Goal: Task Accomplishment & Management: Manage account settings

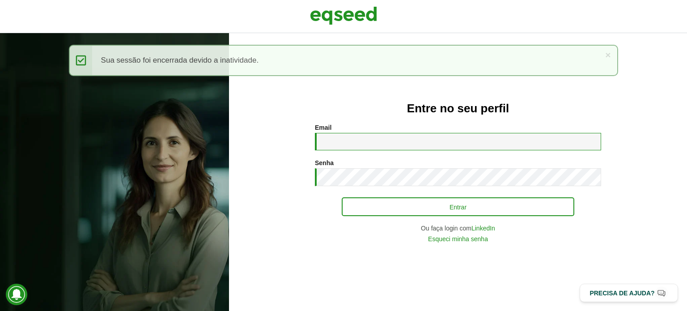
type input "**********"
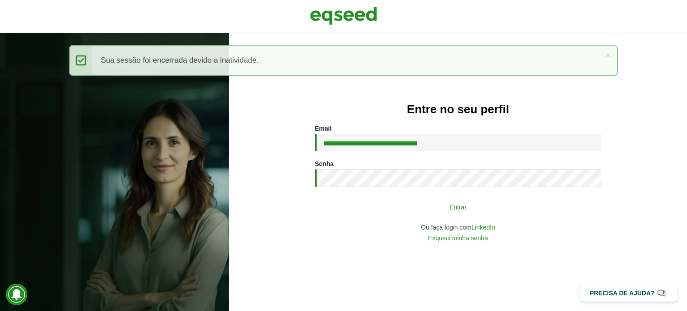
click at [378, 203] on button "Entrar" at bounding box center [458, 206] width 232 height 17
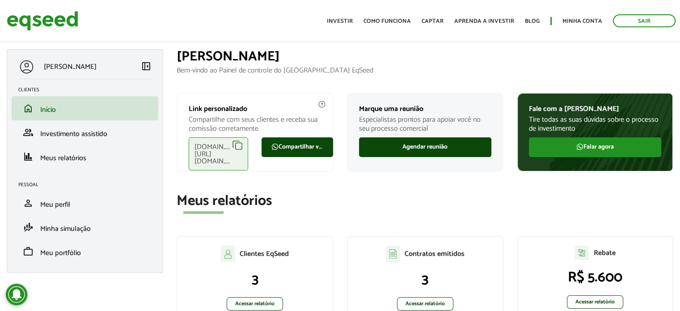
click at [492, 66] on p "Bem-vindo ao Painel de controle do [GEOGRAPHIC_DATA] EqSeed" at bounding box center [425, 70] width 497 height 8
click at [528, 215] on section "Meus relatórios Clientes EqSeed 3 Acessar relatório Contratos emitidos 3 Acessa…" at bounding box center [425, 261] width 497 height 136
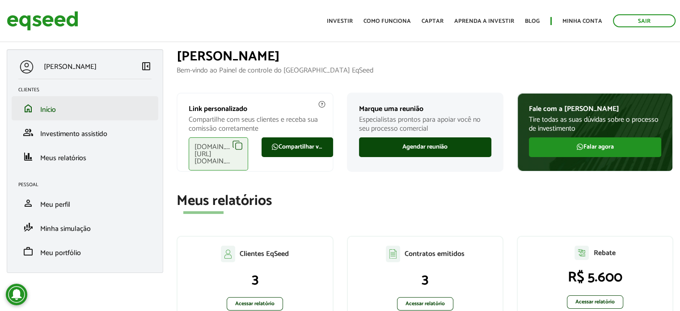
click at [51, 100] on li "home Início" at bounding box center [85, 108] width 147 height 24
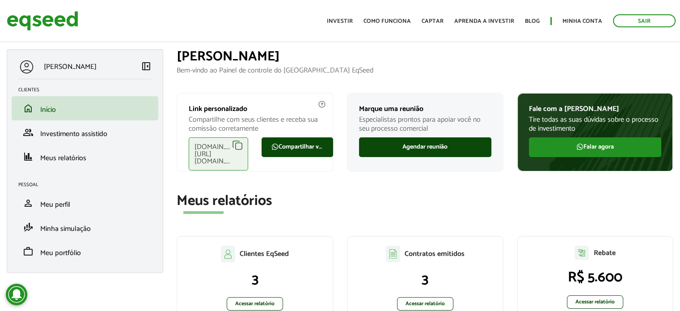
click at [531, 203] on h2 "Meus relatórios" at bounding box center [425, 201] width 497 height 16
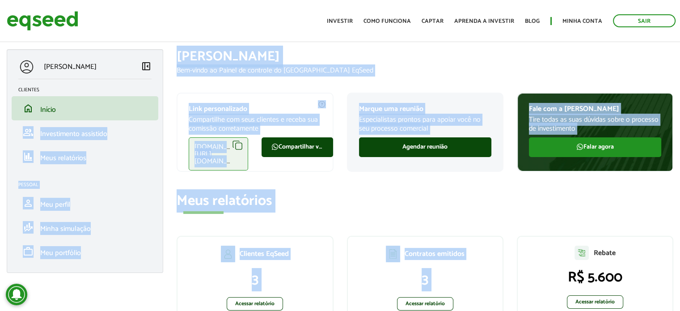
drag, startPoint x: 165, startPoint y: 101, endPoint x: 523, endPoint y: 227, distance: 379.5
click at [523, 49] on div "BRUNO ANTOUN left_panel_close Clientes home Início group Investimento assistido…" at bounding box center [340, 49] width 680 height 0
click at [569, 221] on section "Meus relatórios Clientes EqSeed 3 Acessar relatório Contratos emitidos 3 Acessa…" at bounding box center [425, 261] width 497 height 136
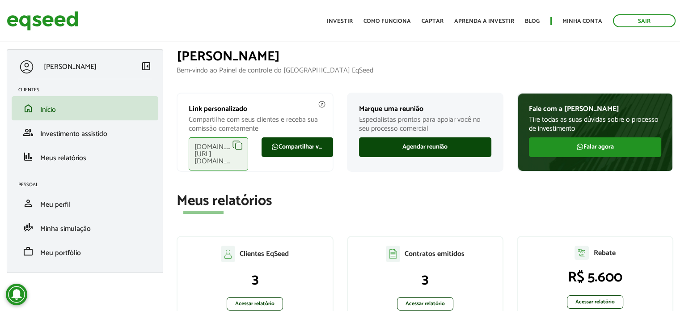
click at [526, 71] on p "Bem-vindo ao Painel de controle do [GEOGRAPHIC_DATA] EqSeed" at bounding box center [425, 70] width 497 height 8
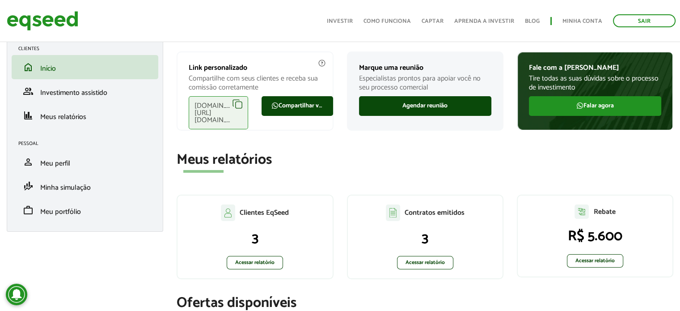
scroll to position [89, 0]
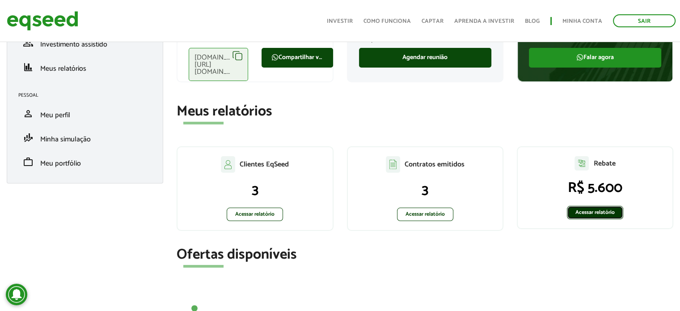
click at [594, 211] on link "Acessar relatório" at bounding box center [595, 212] width 56 height 13
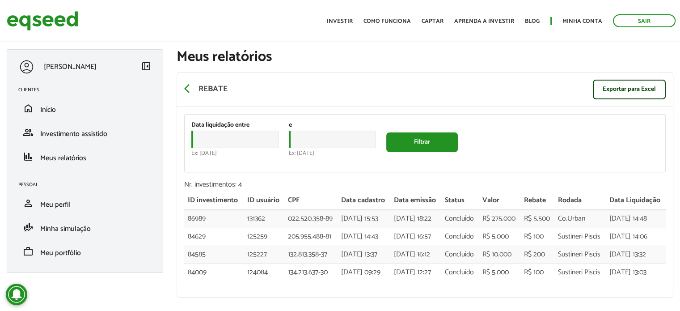
click at [549, 144] on div "Data liquidação entre Data Ex: 24/09/2025 e Data Ex: 24/09/2025 Filtrar" at bounding box center [425, 142] width 481 height 57
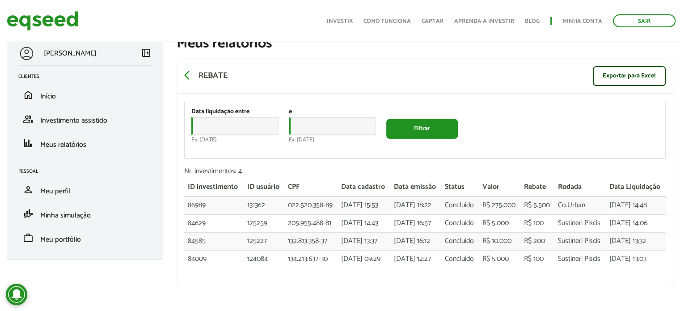
scroll to position [67, 0]
drag, startPoint x: 211, startPoint y: 162, endPoint x: 615, endPoint y: 181, distance: 404.6
click at [615, 196] on tr "86989 131362 022.520.358-89 22/08/2025 - 15:53 26/08/2025 - 18:22 Concluído R$ …" at bounding box center [424, 205] width 481 height 18
click at [615, 196] on td "18/09/2025 - 14:48" at bounding box center [636, 205] width 60 height 18
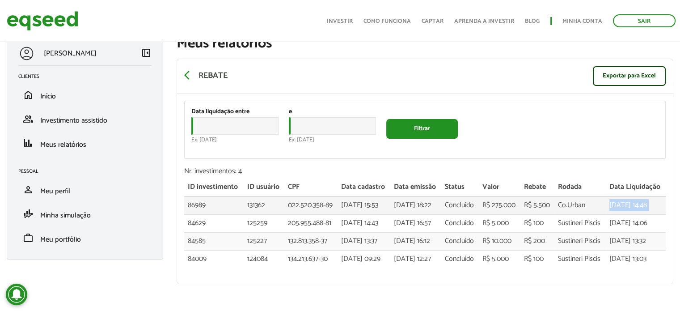
click at [615, 196] on td "18/09/2025 - 14:48" at bounding box center [636, 205] width 60 height 18
click at [629, 196] on td "18/09/2025 - 14:48" at bounding box center [636, 205] width 60 height 18
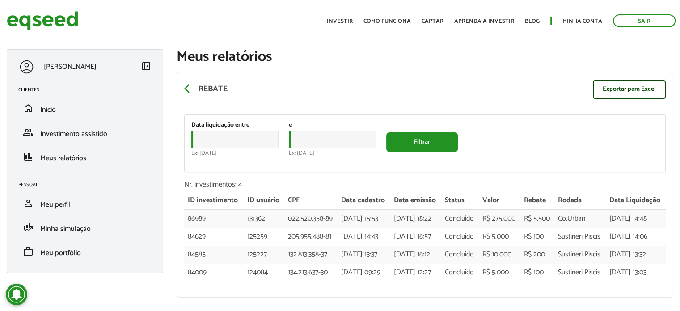
drag, startPoint x: 639, startPoint y: 179, endPoint x: 189, endPoint y: 92, distance: 458.6
click at [193, 94] on div "arrow_back_ios Rebate Exportar para Excel Data liquidação entre Data Ex: 24/09/…" at bounding box center [425, 184] width 497 height 225
click at [189, 92] on span "arrow_back_ios" at bounding box center [189, 88] width 11 height 11
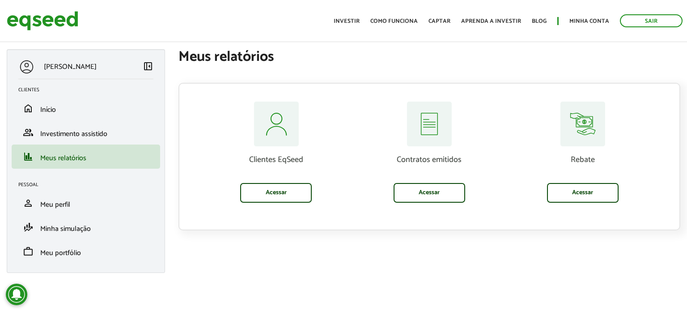
drag, startPoint x: 560, startPoint y: 238, endPoint x: 463, endPoint y: 229, distance: 97.9
click at [560, 238] on div "BRUNO ANTOUN left_panel_close Clientes home Início group Investimento assistido…" at bounding box center [343, 165] width 687 height 232
click at [57, 86] on section "Clientes home Início group Investimento assistido finance Meus relatórios" at bounding box center [86, 126] width 148 height 86
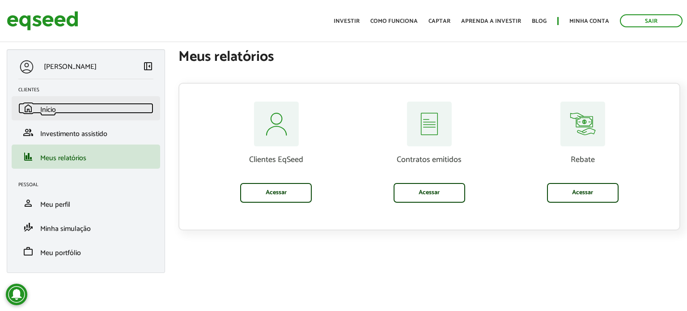
click at [61, 112] on link "home Início" at bounding box center [85, 108] width 135 height 11
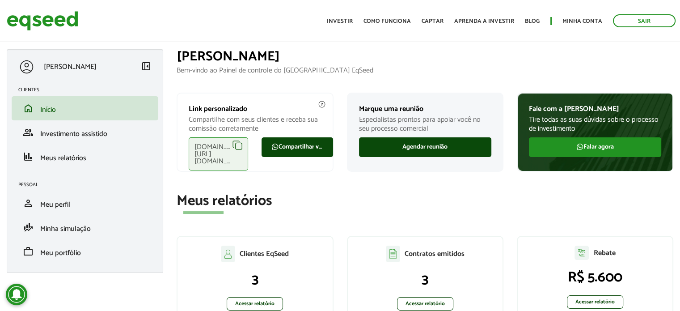
click at [536, 203] on h2 "Meus relatórios" at bounding box center [425, 201] width 497 height 16
click at [68, 153] on span "Meus relatórios" at bounding box center [63, 158] width 46 height 12
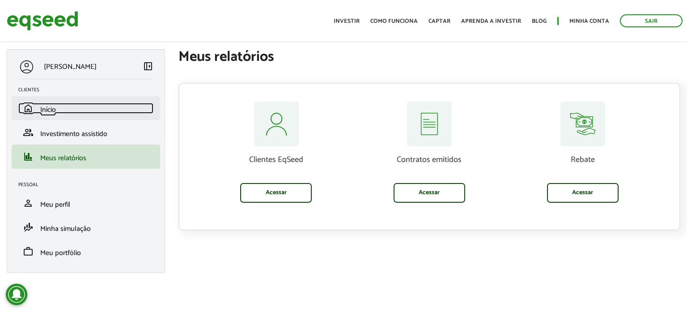
click at [61, 110] on link "home Início" at bounding box center [85, 108] width 135 height 11
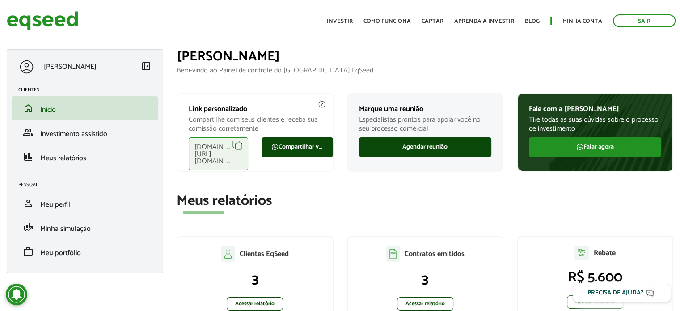
click at [544, 200] on h2 "Meus relatórios" at bounding box center [425, 201] width 497 height 16
click at [60, 163] on span "Meus relatórios" at bounding box center [63, 158] width 46 height 12
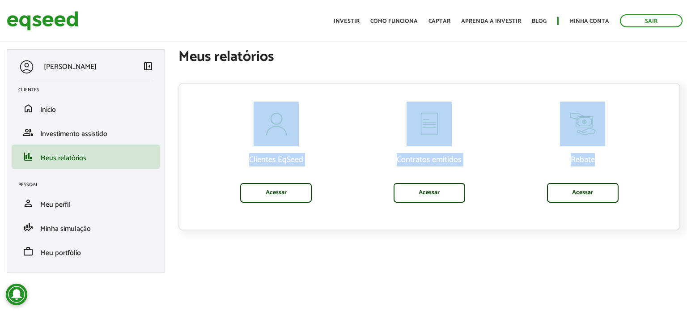
drag, startPoint x: 393, startPoint y: 182, endPoint x: 617, endPoint y: 169, distance: 223.9
click at [617, 169] on div "Clientes EqSeed Acessar Contratos emitidos Acessar Rebate Acessar" at bounding box center [429, 165] width 460 height 128
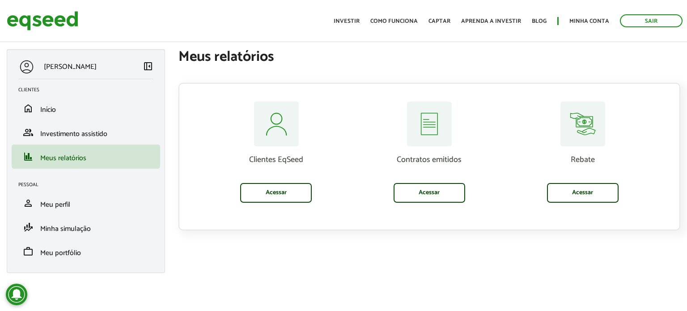
click at [631, 251] on div "[PERSON_NAME] left_panel_close Clientes home Início group Investimento assistid…" at bounding box center [343, 165] width 687 height 232
click at [616, 276] on div "[PERSON_NAME] left_panel_close Clientes home Início group Investimento assistid…" at bounding box center [343, 165] width 687 height 232
click at [65, 128] on span "Investimento assistido" at bounding box center [73, 134] width 67 height 12
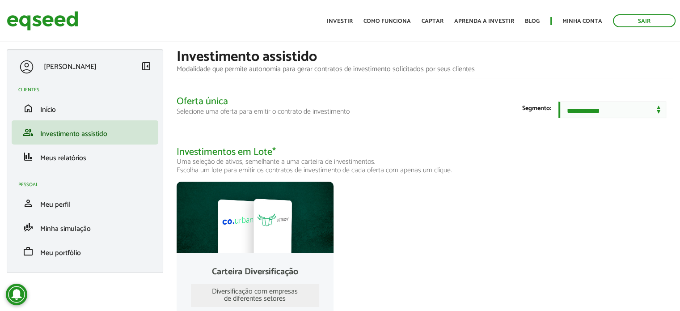
click at [574, 274] on div "Carteira Diversificação Diversificação com empresas de diferentes setores Empre…" at bounding box center [425, 291] width 510 height 218
click at [81, 100] on li "home Início" at bounding box center [85, 108] width 147 height 24
click at [579, 257] on div "Carteira Diversificação Diversificação com empresas de diferentes setores Empre…" at bounding box center [425, 291] width 510 height 218
click at [570, 172] on p "Uma seleção de ativos, semelhante a uma carteira de investimentos. Escolha um l…" at bounding box center [425, 165] width 497 height 17
click at [78, 101] on li "home Início" at bounding box center [85, 108] width 147 height 24
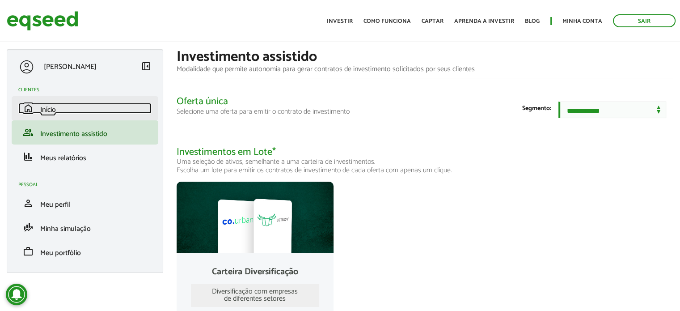
click at [46, 105] on span "Início" at bounding box center [48, 110] width 16 height 12
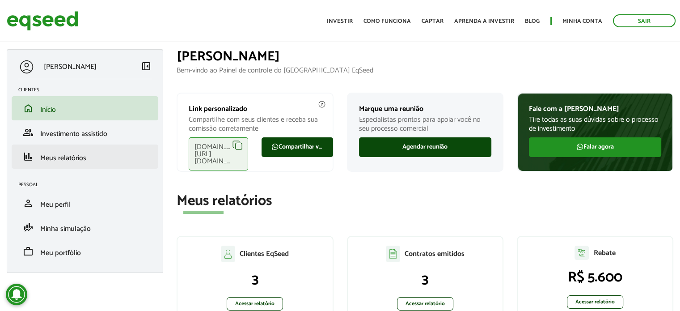
drag, startPoint x: 61, startPoint y: 150, endPoint x: 61, endPoint y: 157, distance: 6.7
click at [61, 150] on li "finance Meus relatórios" at bounding box center [85, 156] width 147 height 24
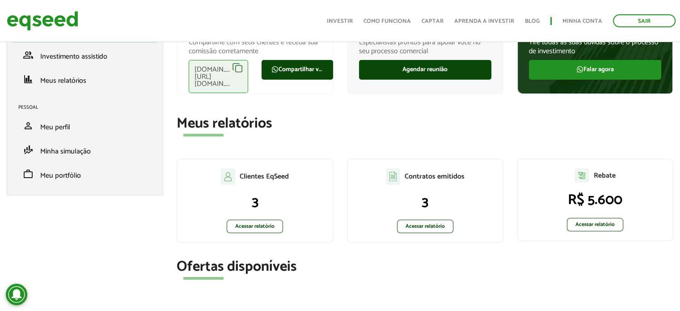
scroll to position [93, 0]
